Goal: Find specific page/section: Find specific page/section

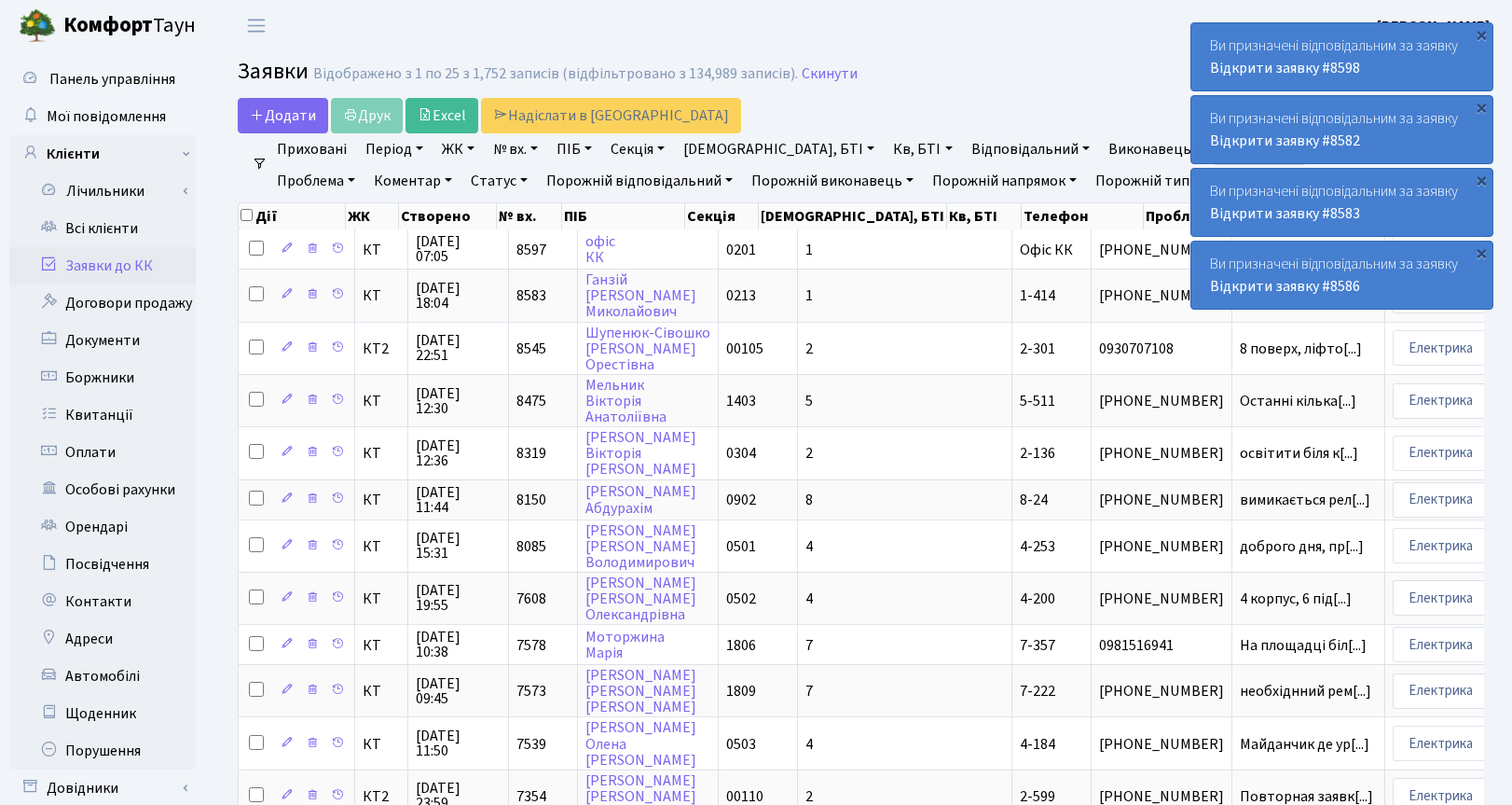
select select "25"
click at [829, 70] on link "Скинути" at bounding box center [829, 74] width 56 height 18
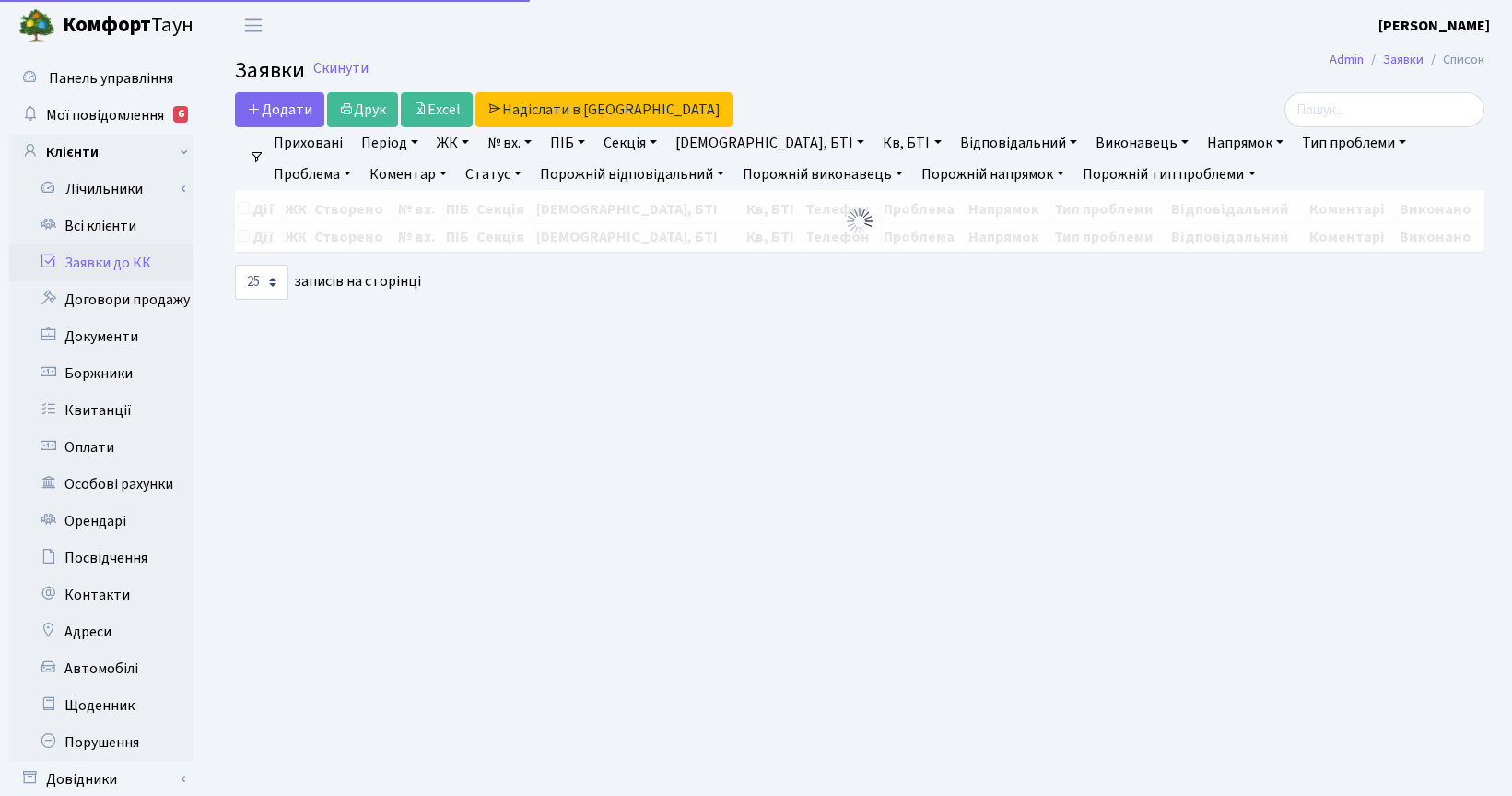
select select "25"
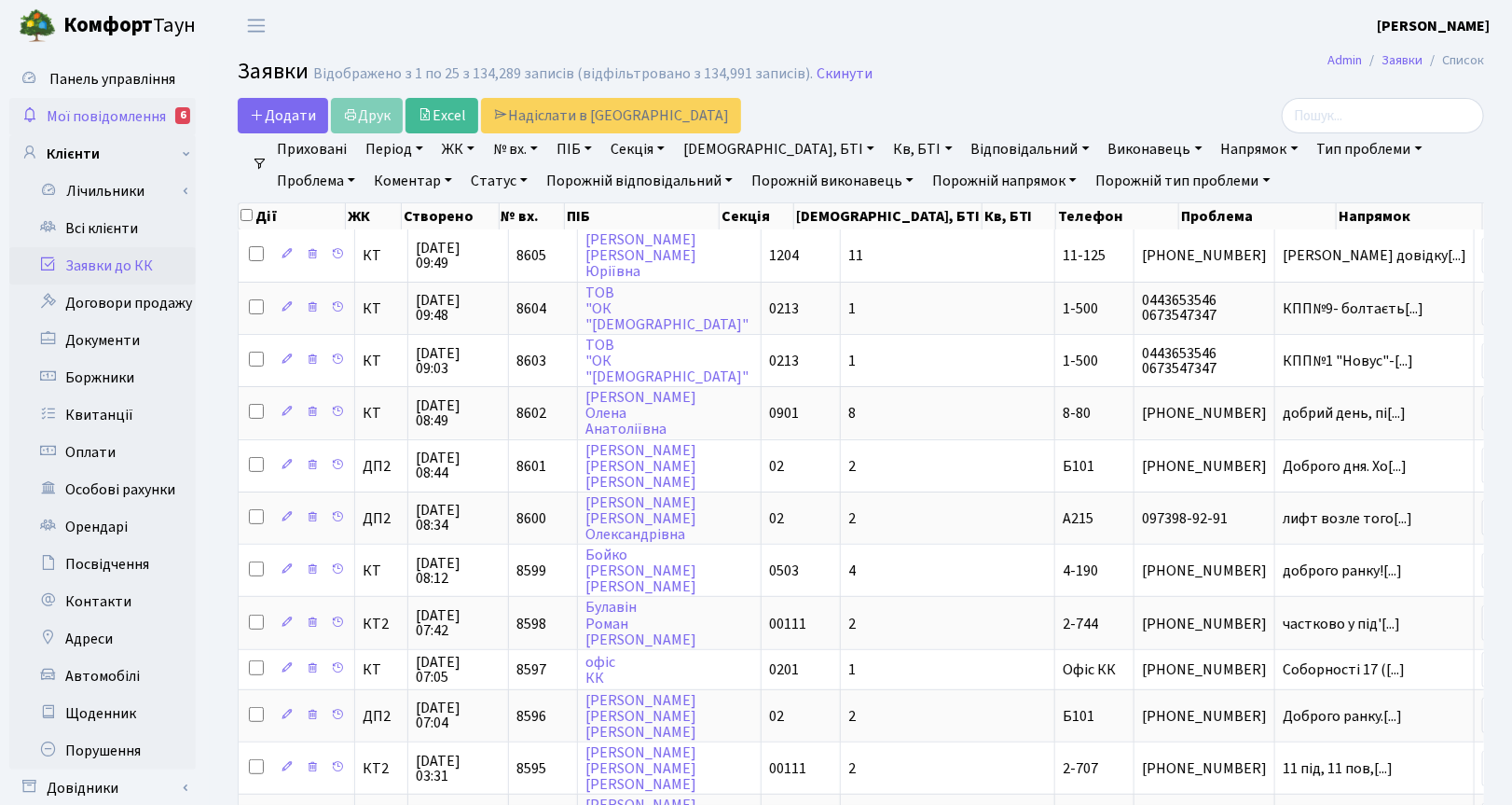
click at [133, 114] on span "Мої повідомлення" at bounding box center [106, 116] width 119 height 20
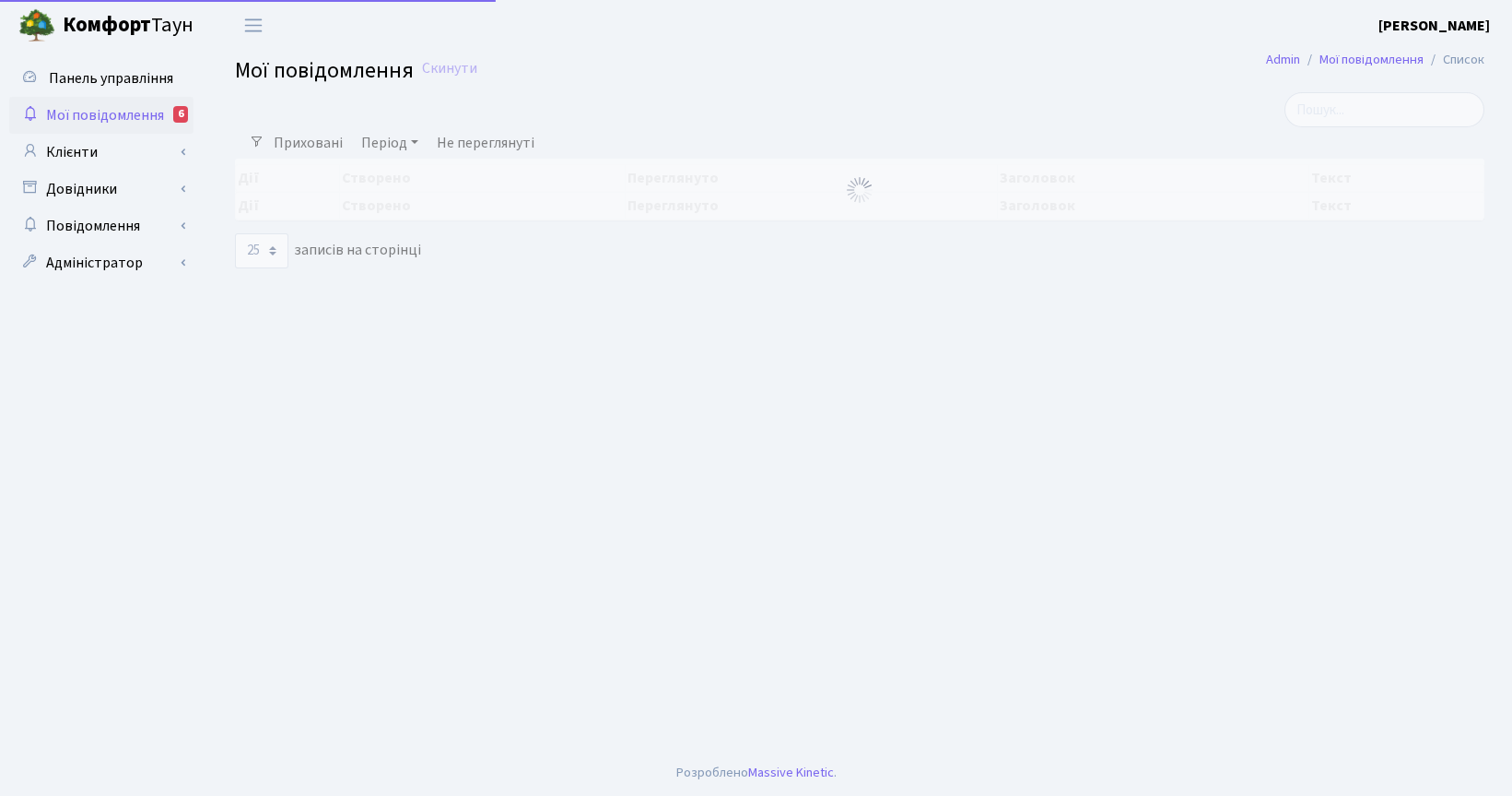
select select "25"
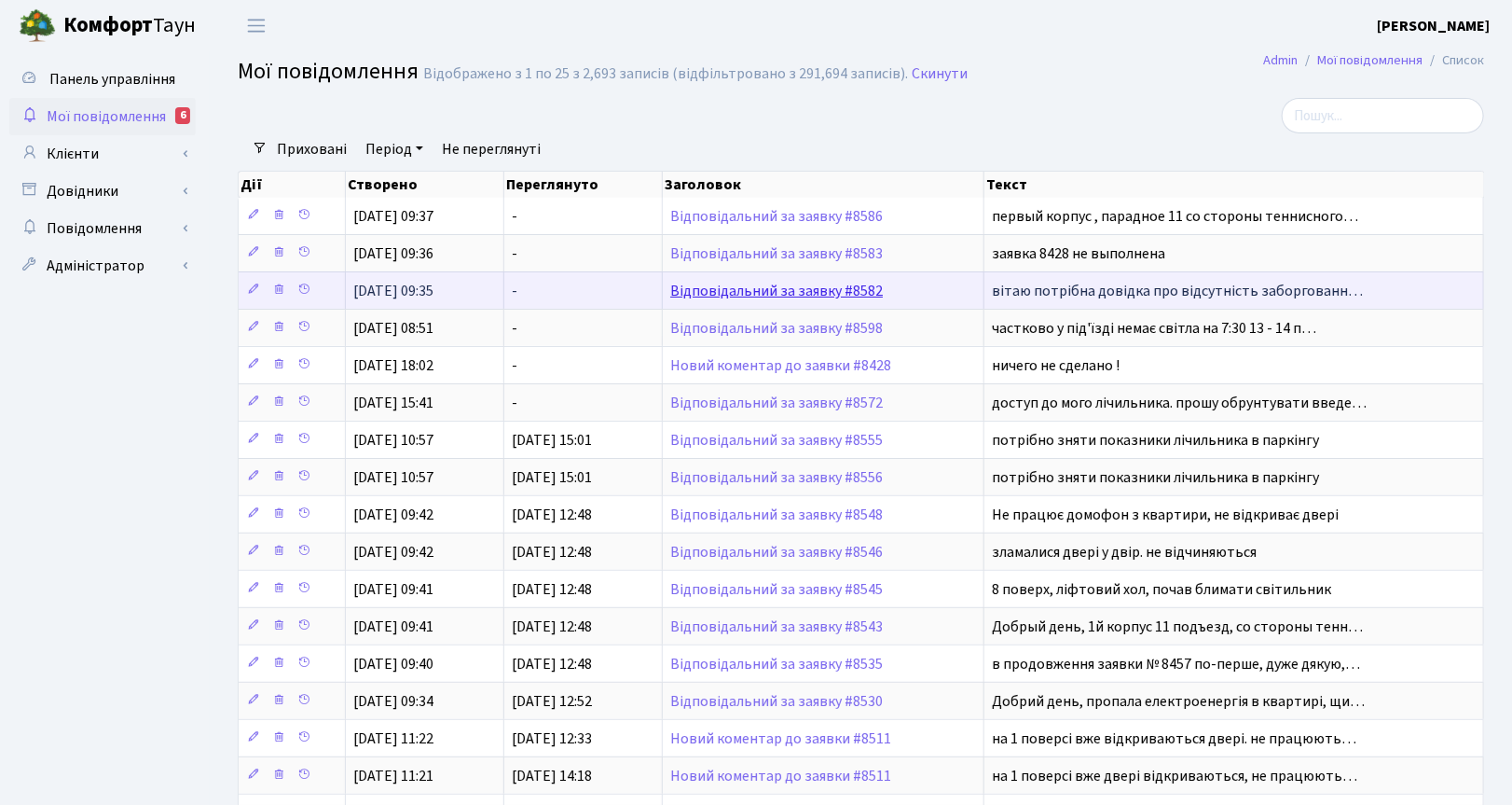
click at [814, 291] on link "Відповідальний за заявку #8582" at bounding box center [776, 291] width 213 height 20
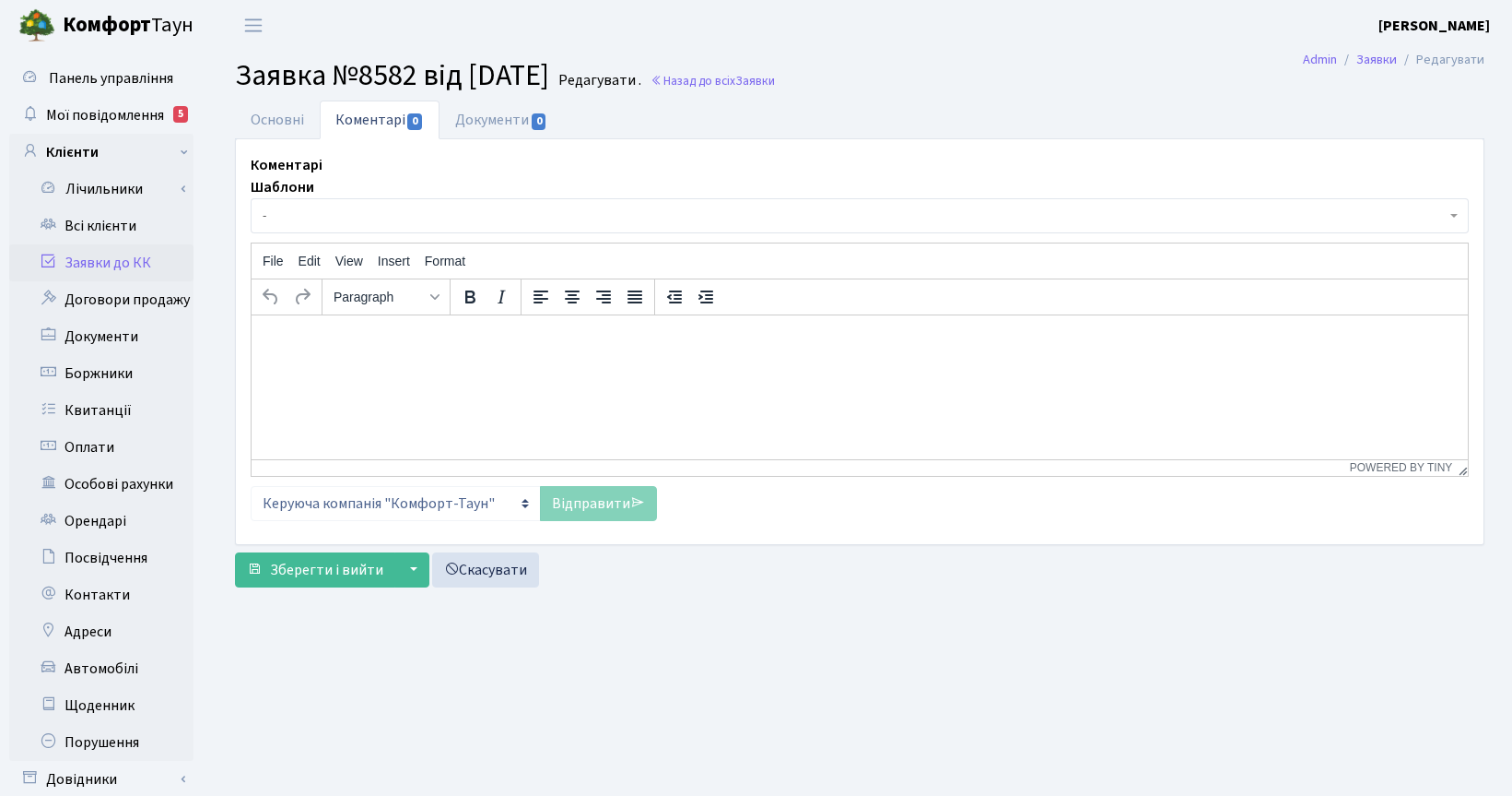
select select "7063"
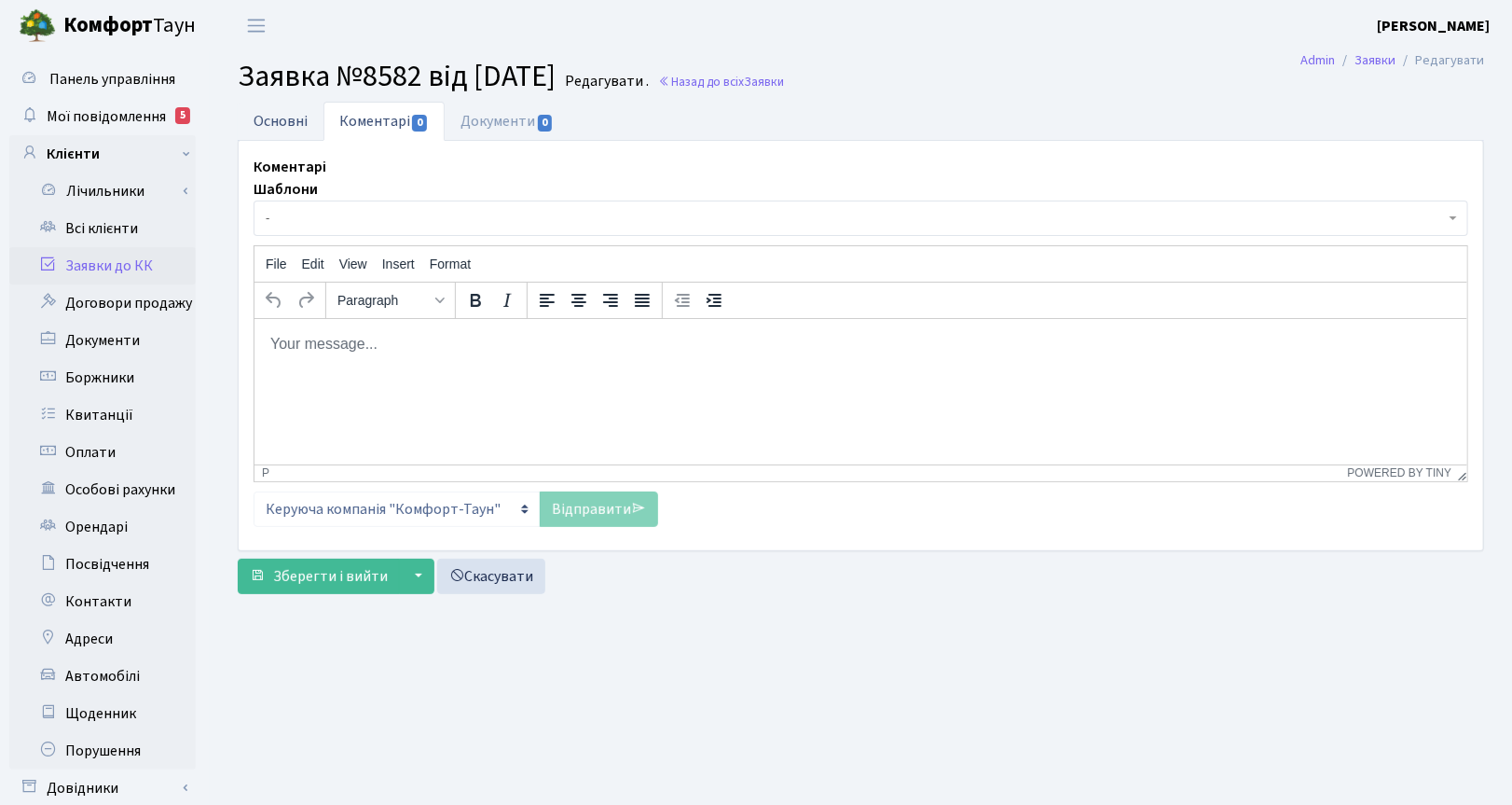
click at [295, 114] on link "Основні" at bounding box center [281, 120] width 86 height 38
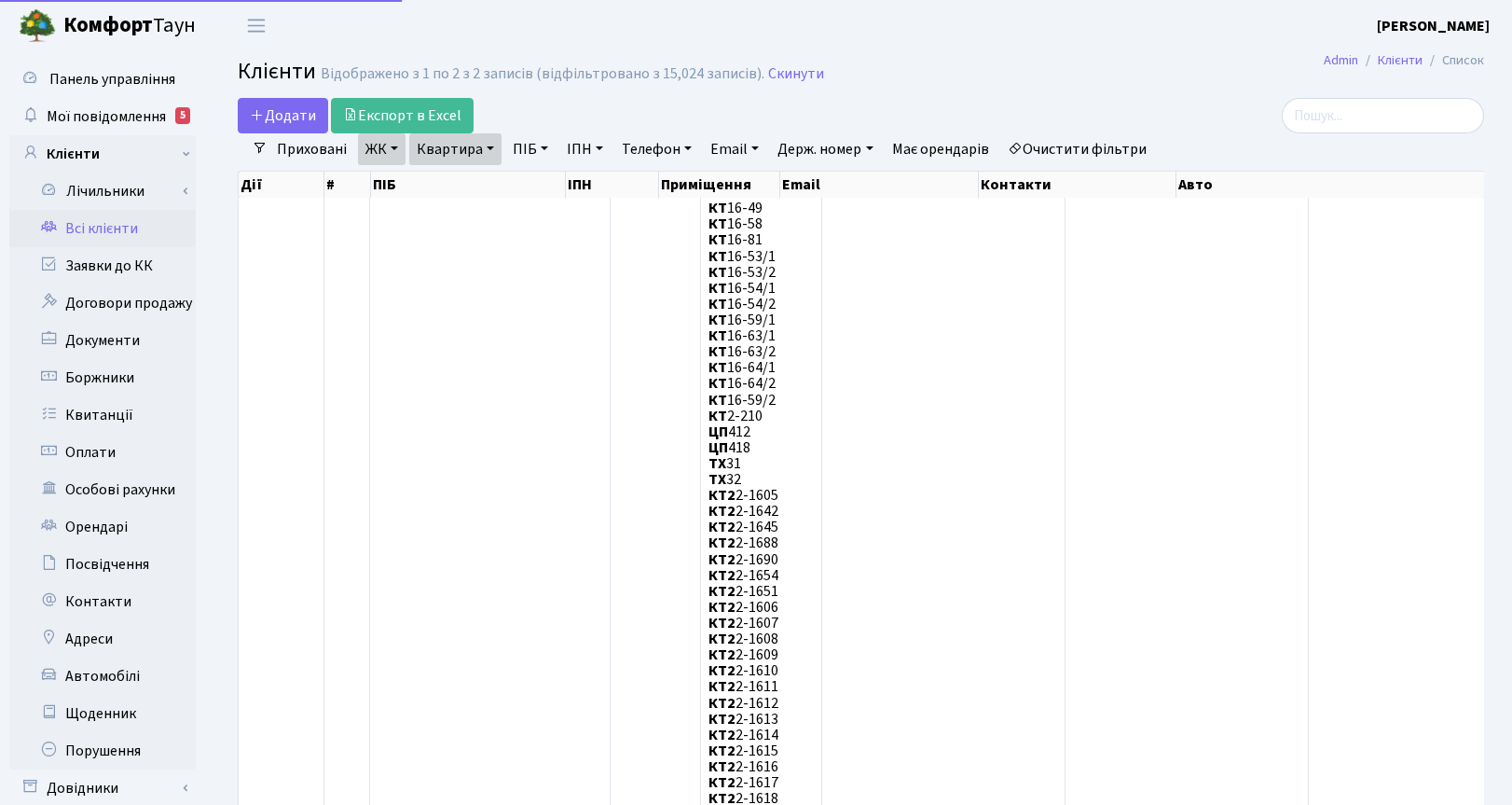
select select "25"
drag, startPoint x: 800, startPoint y: 72, endPoint x: 766, endPoint y: 89, distance: 38.0
click at [800, 72] on link "Скинути" at bounding box center [795, 74] width 56 height 18
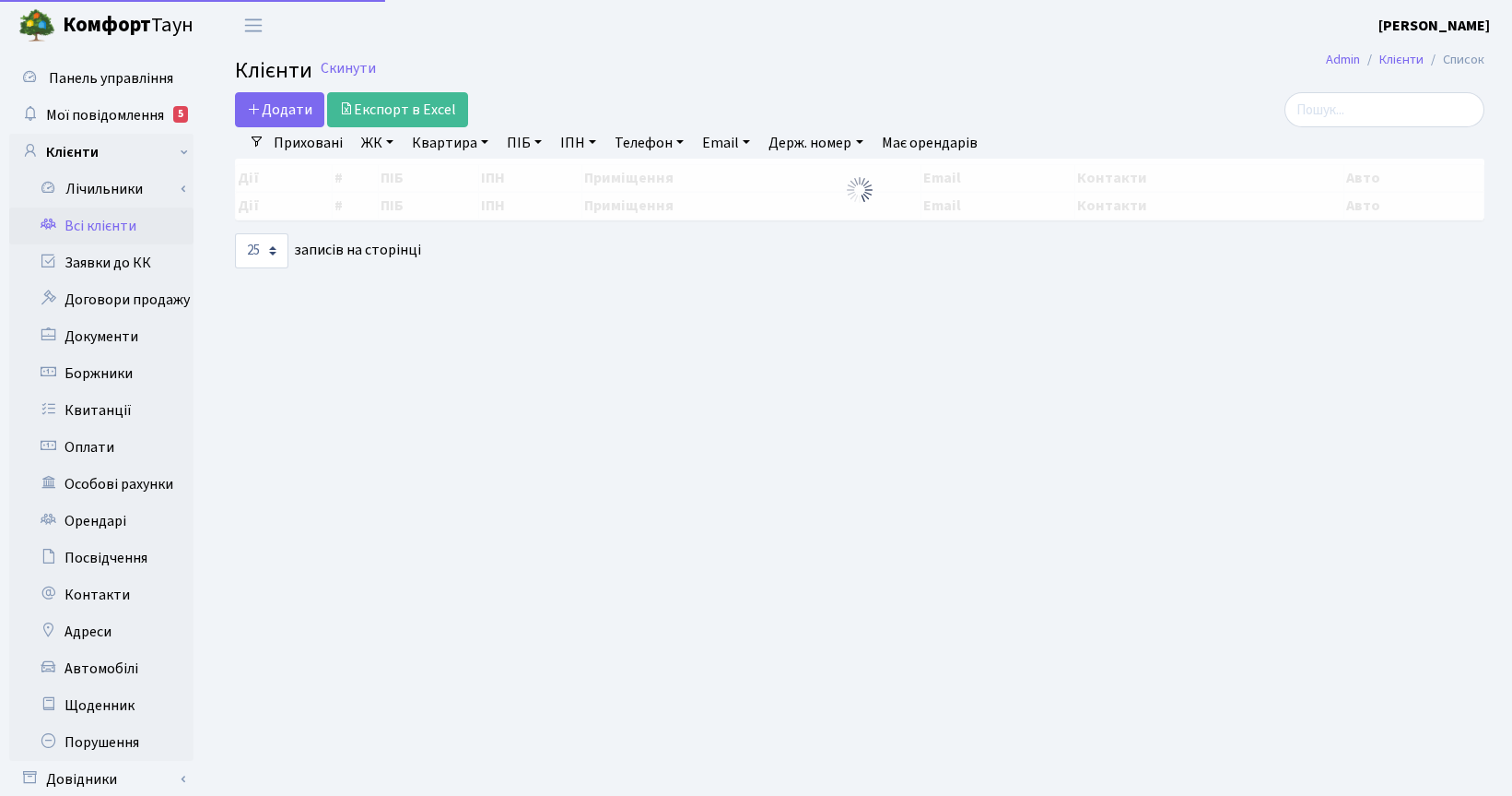
select select "25"
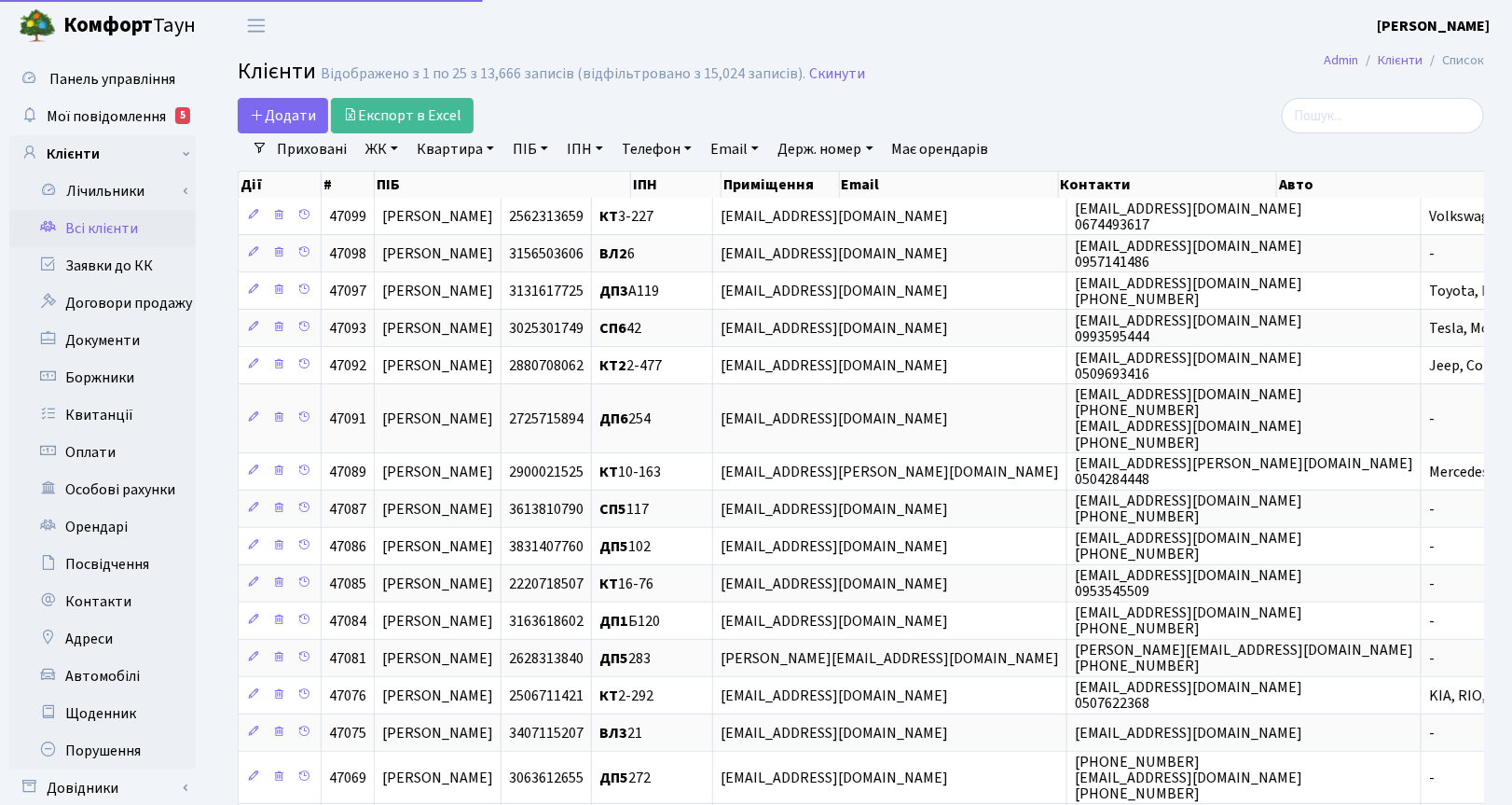
click at [382, 146] on link "ЖК" at bounding box center [381, 149] width 48 height 31
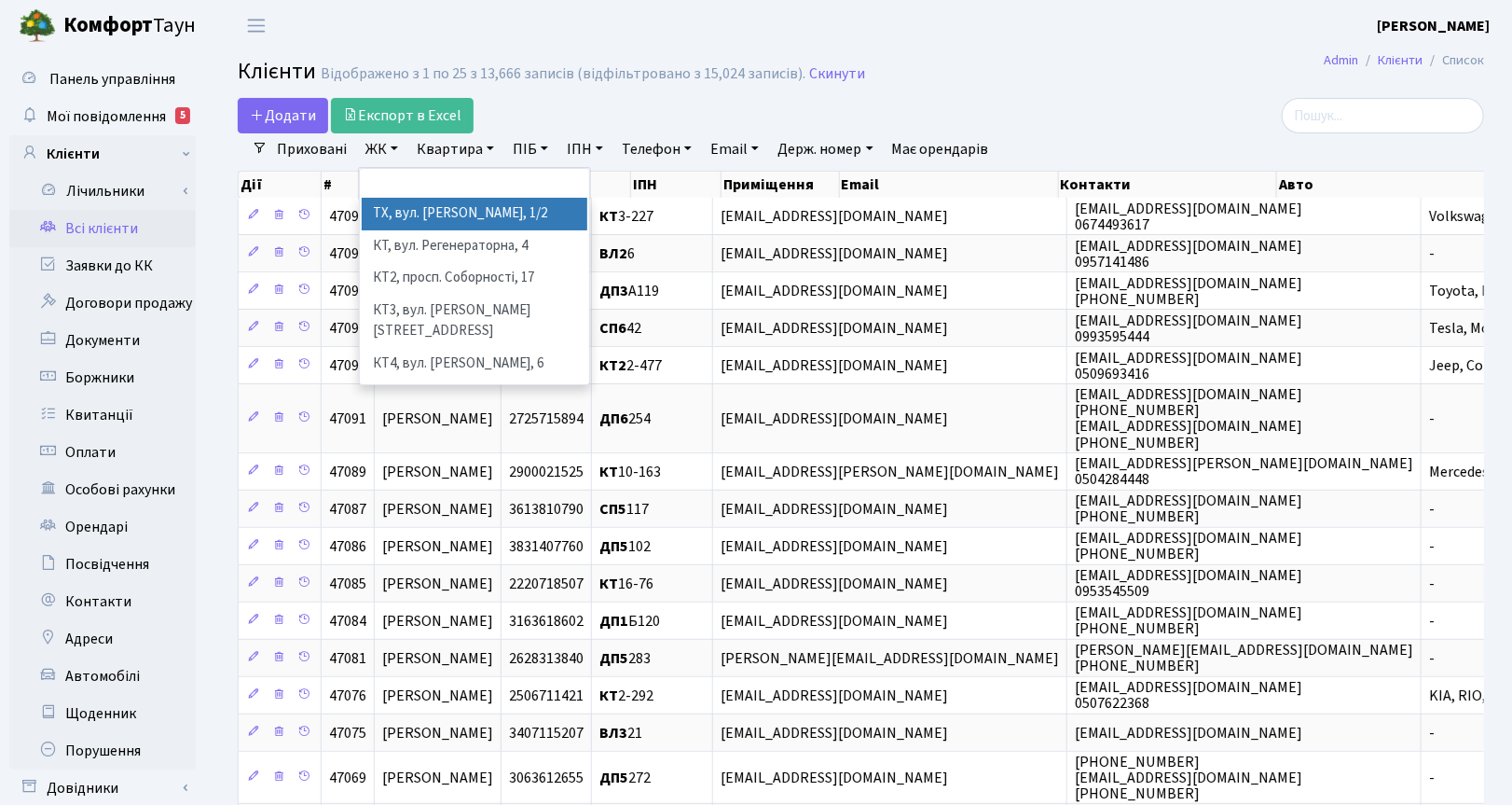
click at [397, 220] on li "ТХ, вул. [PERSON_NAME], 1/2" at bounding box center [474, 214] width 225 height 32
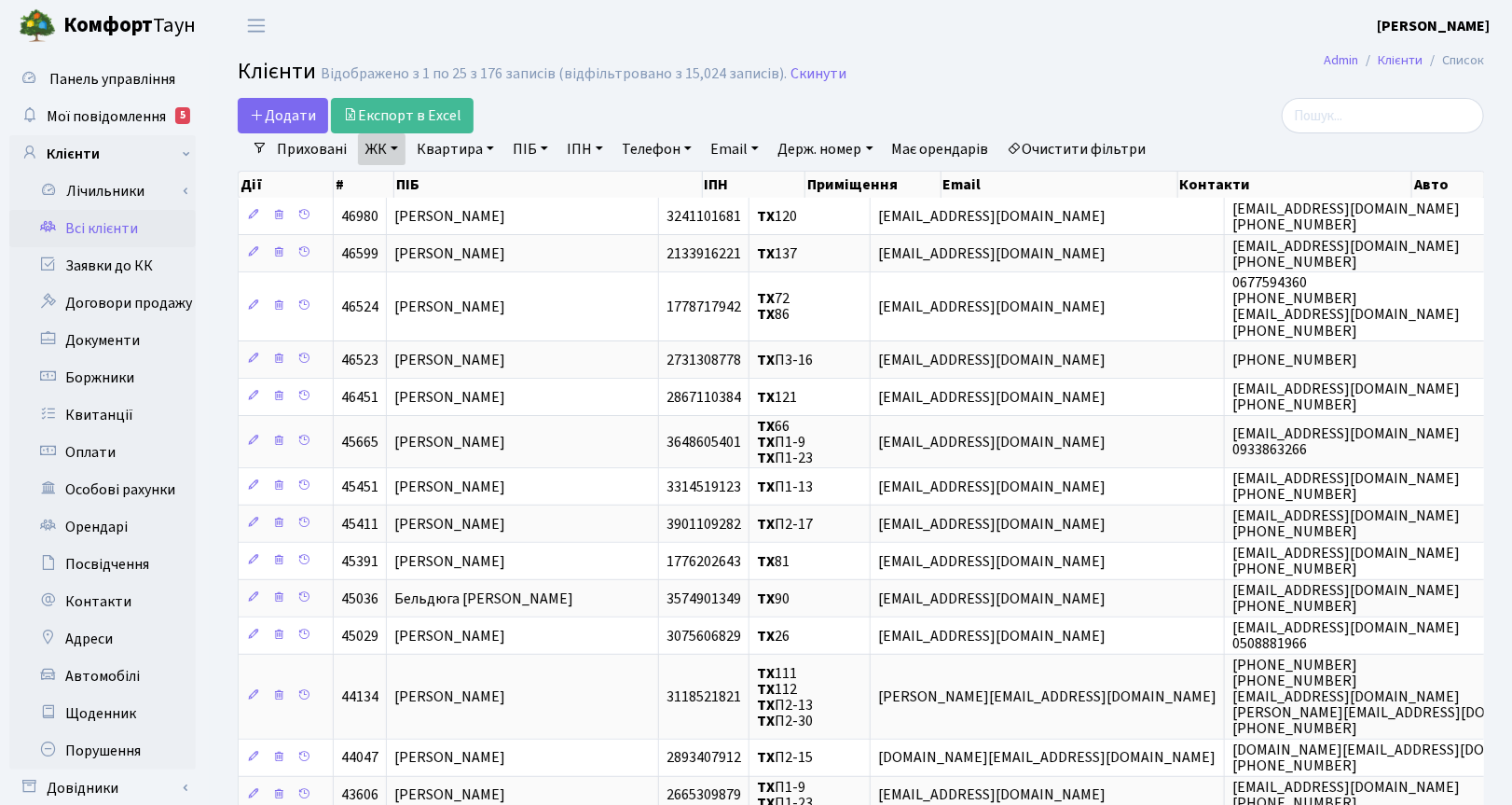
click at [439, 149] on link "Квартира" at bounding box center [455, 149] width 93 height 31
click at [471, 189] on input "text" at bounding box center [464, 185] width 109 height 35
type input "179"
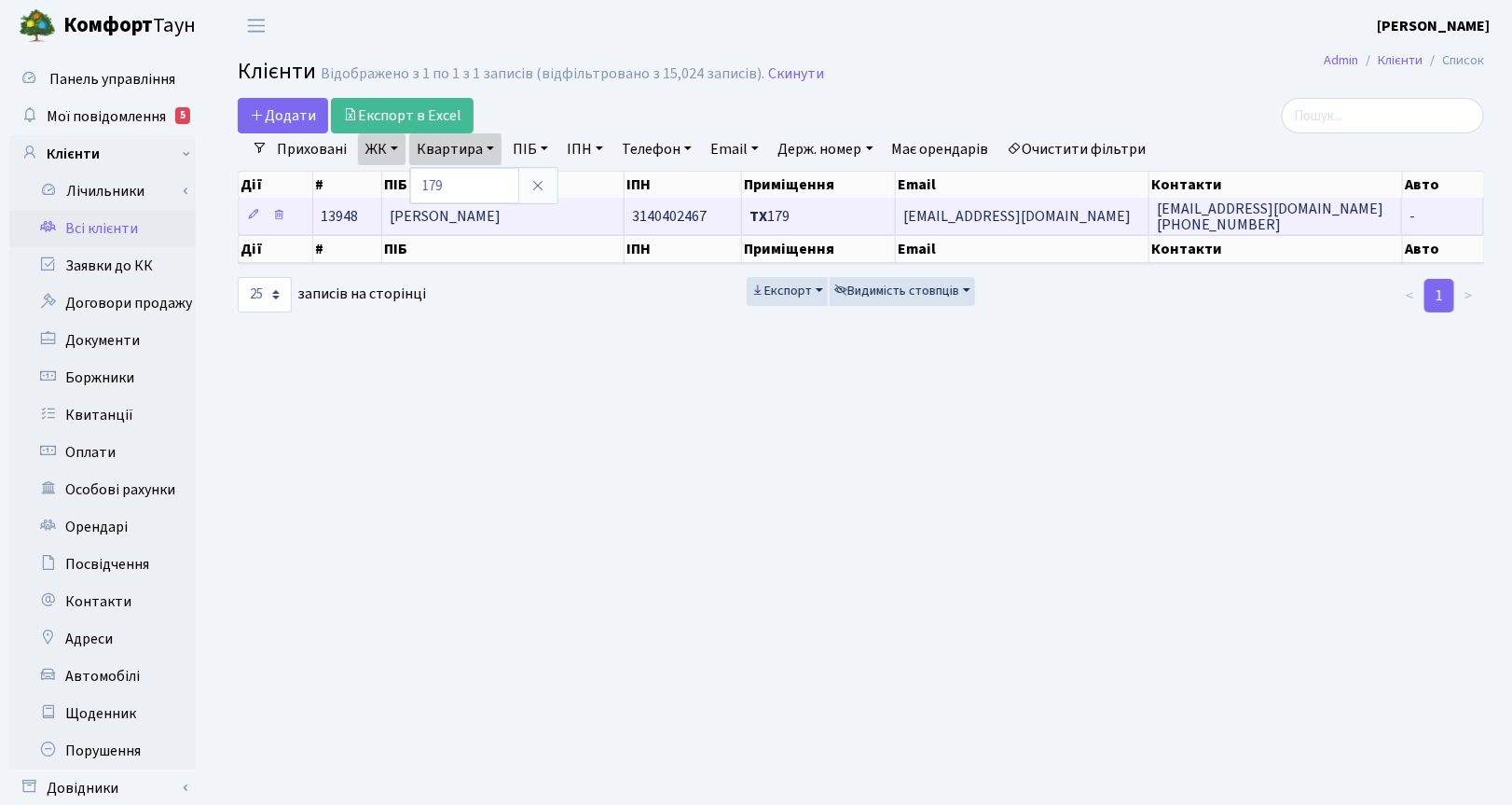
click at [500, 210] on span "[PERSON_NAME]" at bounding box center [445, 216] width 111 height 20
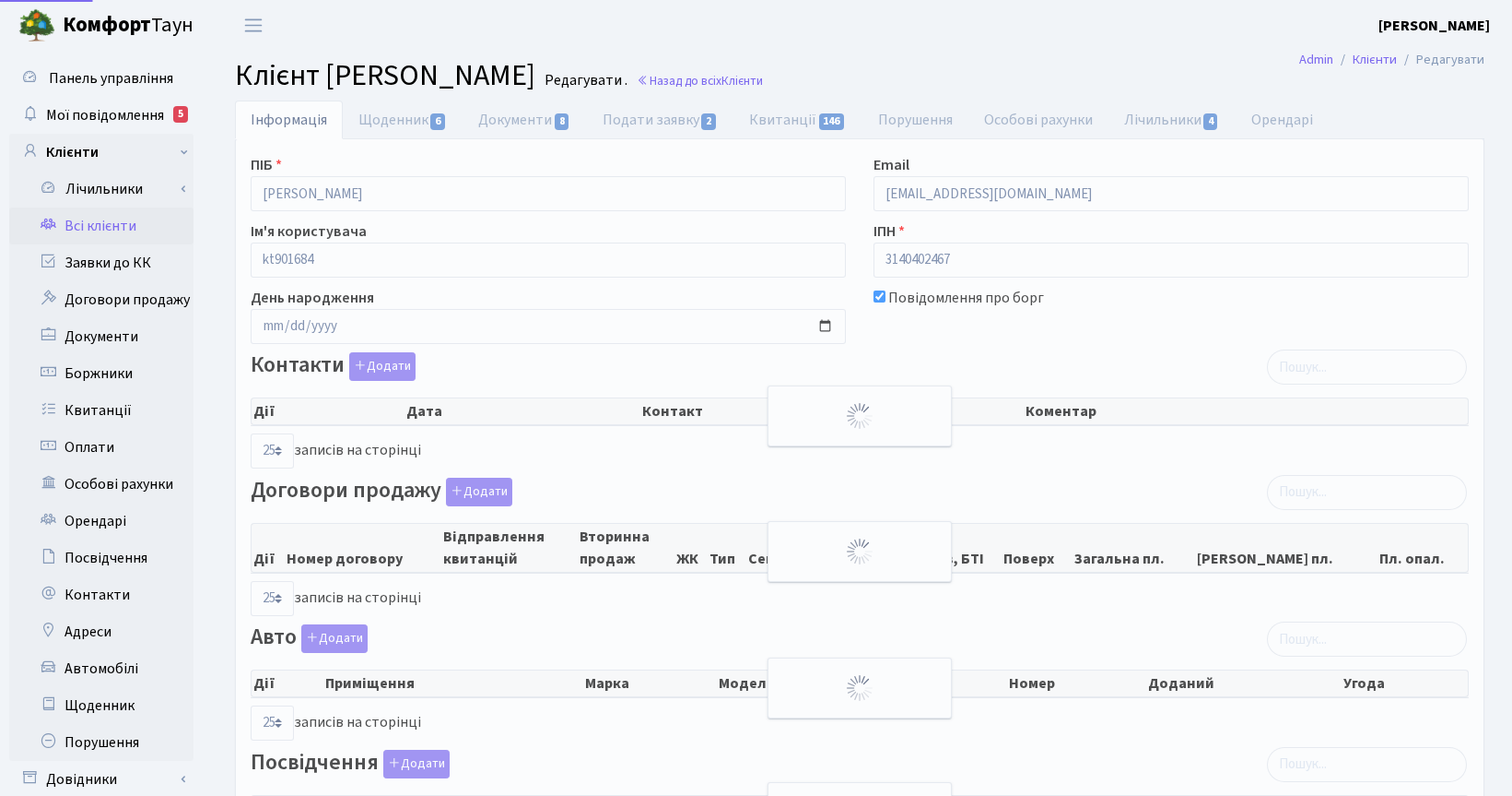
select select "25"
